Goal: Information Seeking & Learning: Learn about a topic

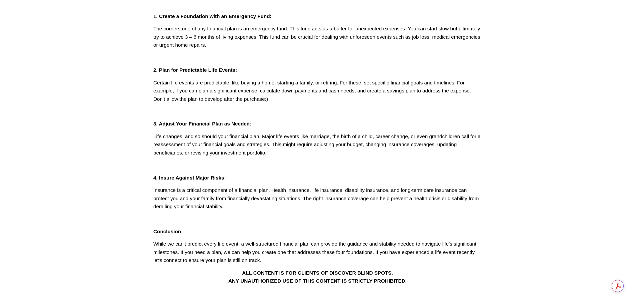
scroll to position [133, 0]
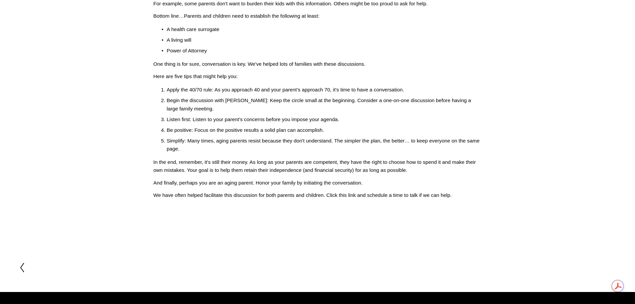
scroll to position [167, 0]
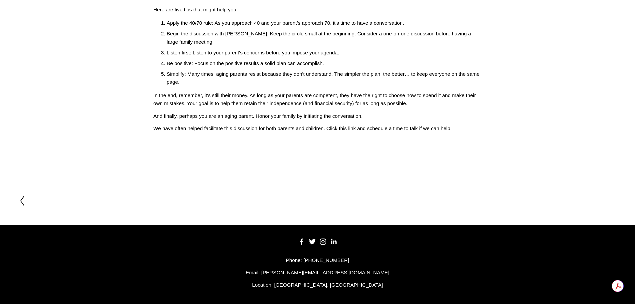
click at [21, 201] on icon at bounding box center [22, 200] width 6 height 11
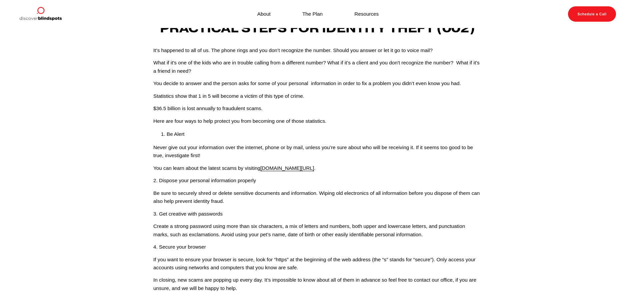
scroll to position [133, 0]
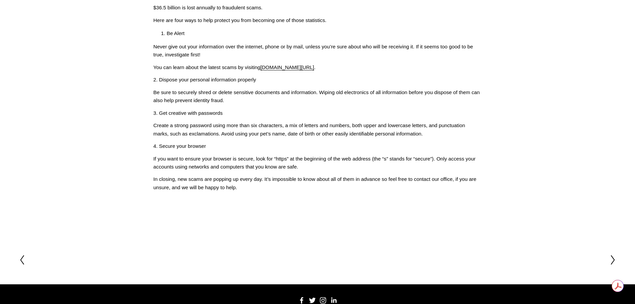
click at [614, 259] on polyline at bounding box center [612, 259] width 3 height 9
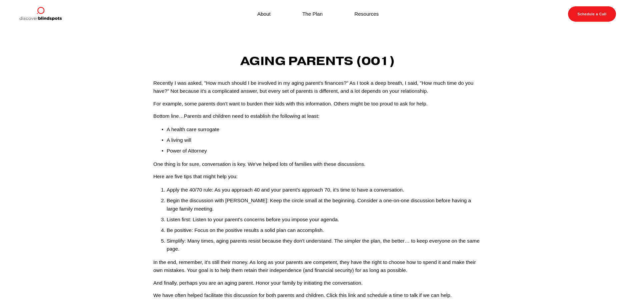
click at [614, 259] on article "[DATE] Written By [PERSON_NAME] Aging Parents (001) Recently I was asked, "How …" at bounding box center [317, 185] width 635 height 315
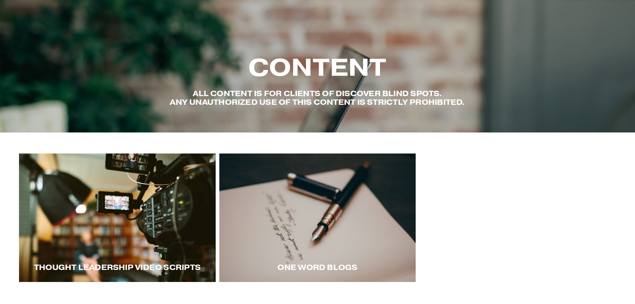
scroll to position [95, 0]
